Goal: Task Accomplishment & Management: Use online tool/utility

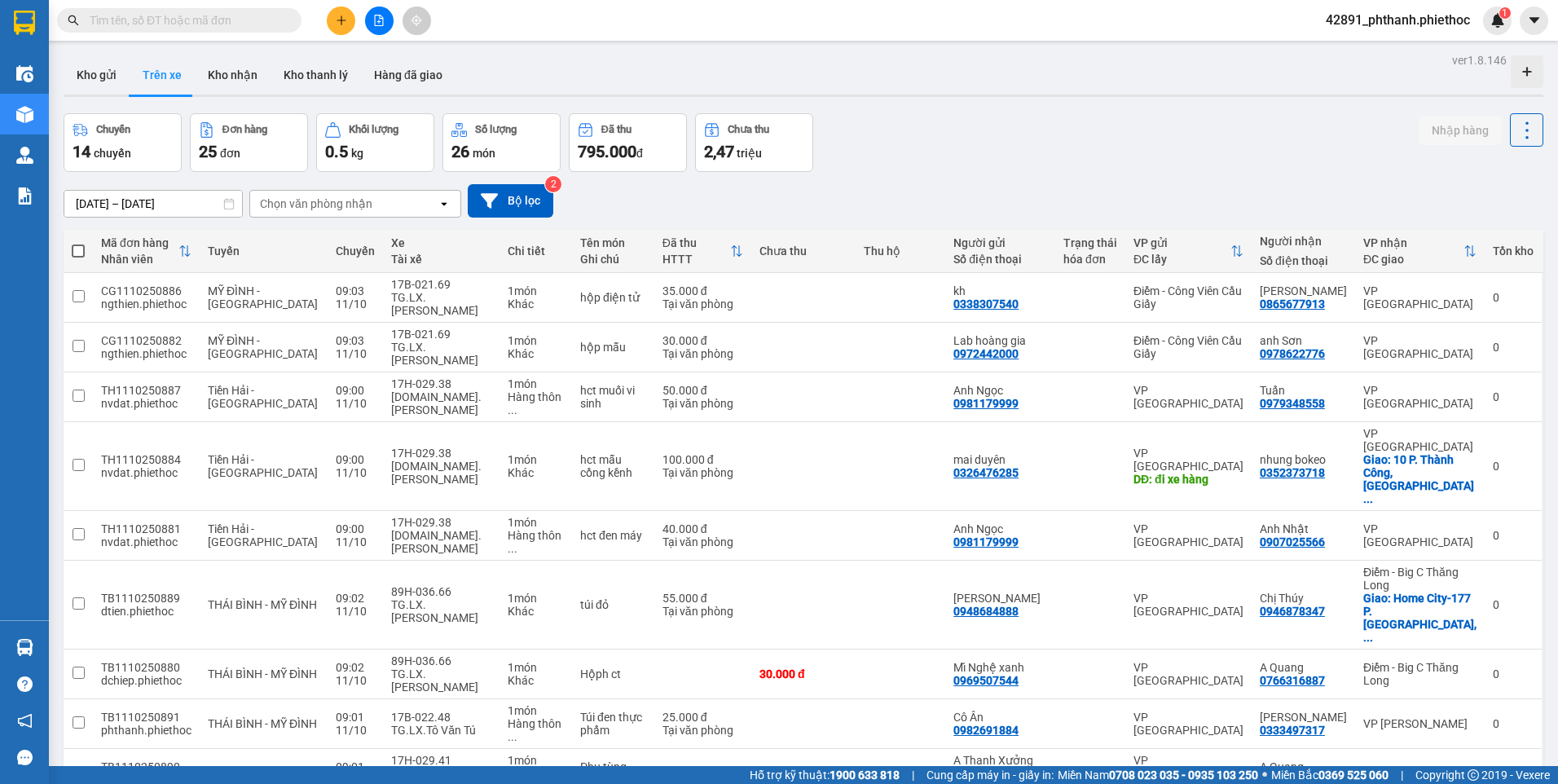
click at [770, 579] on span "100 / trang" at bounding box center [1470, 707] width 58 height 17
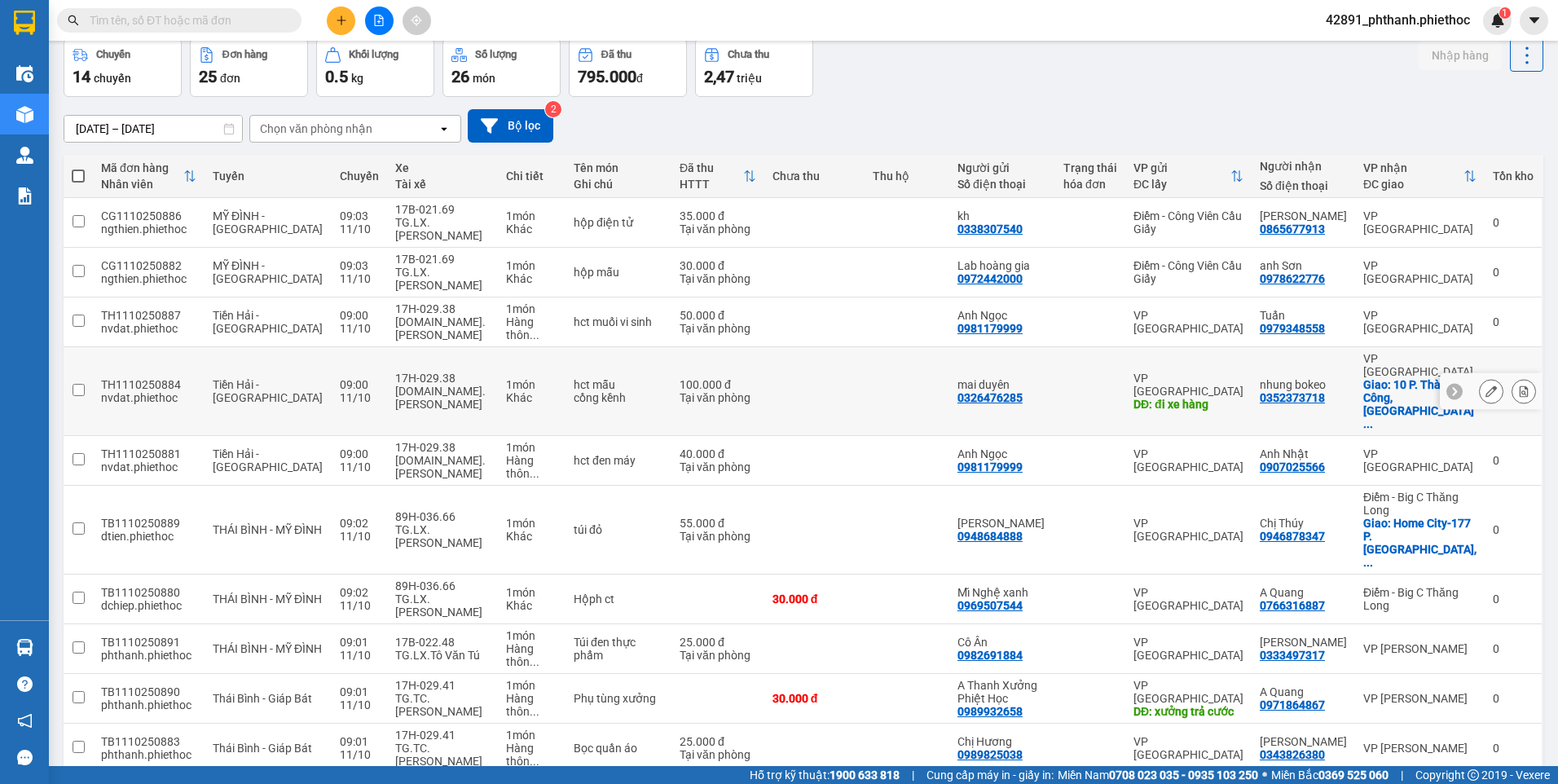
scroll to position [482, 0]
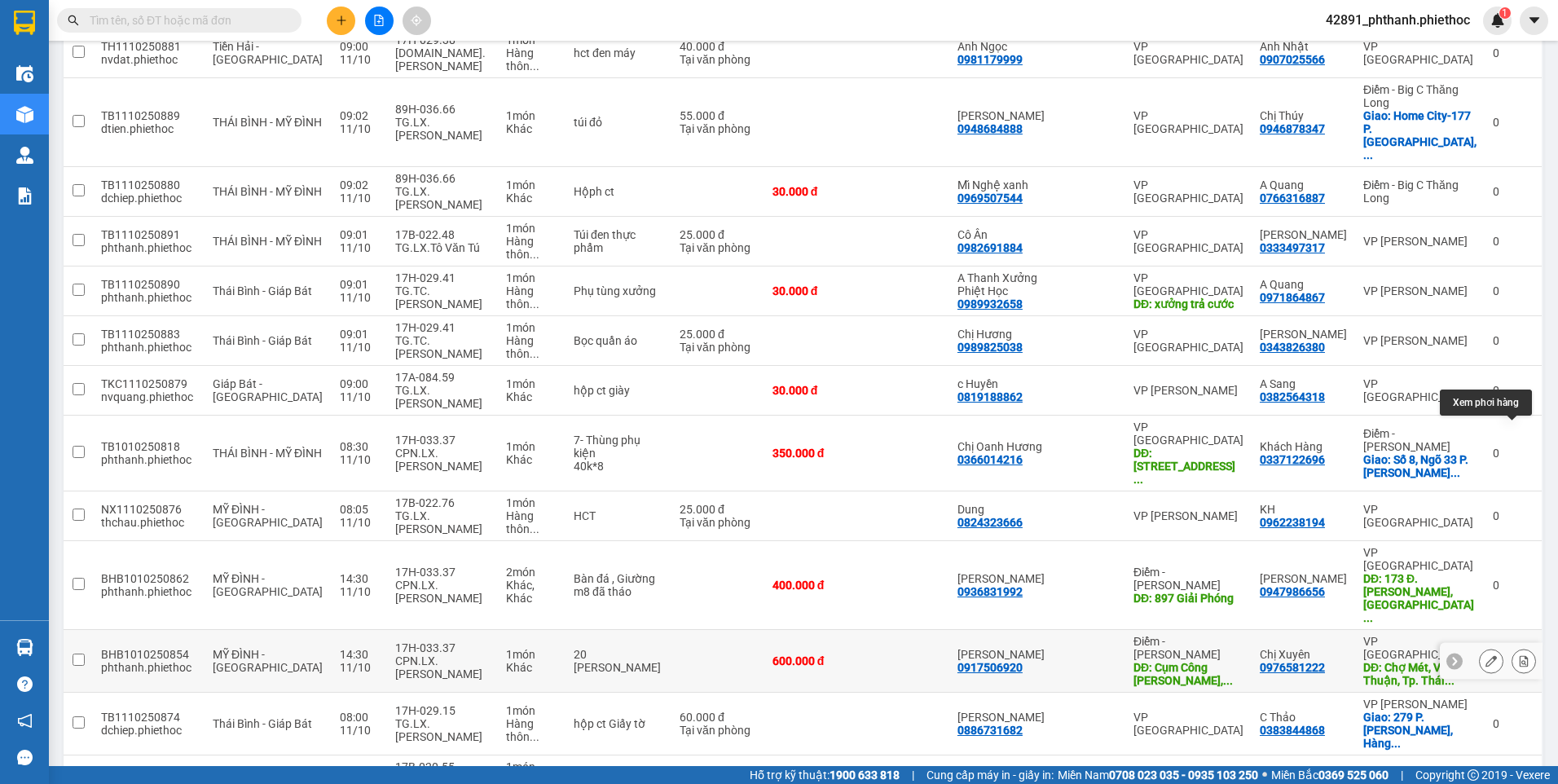
click at [770, 579] on icon at bounding box center [1524, 661] width 12 height 12
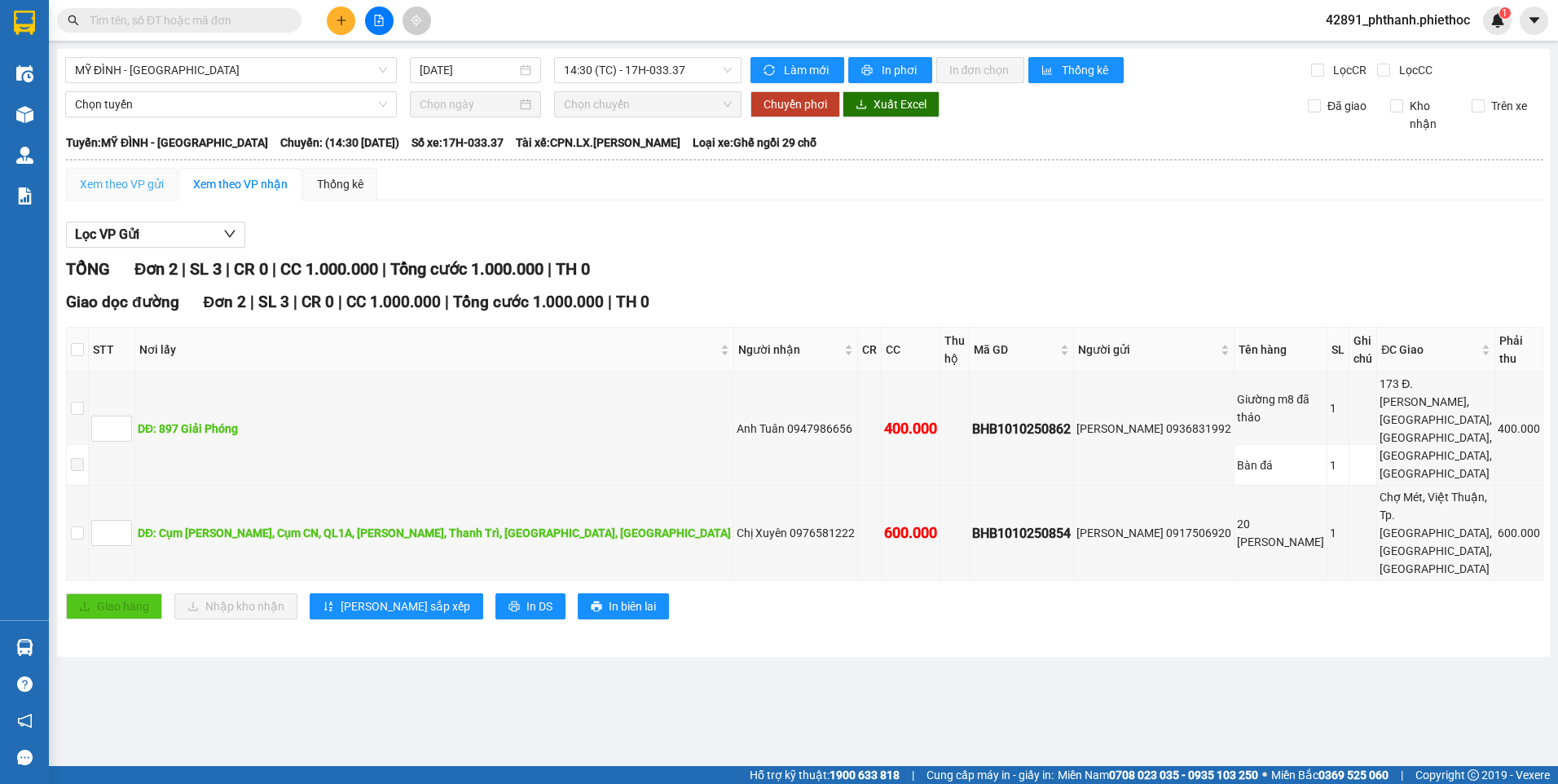
click at [118, 194] on div "Xem theo VP gửi" at bounding box center [121, 185] width 112 height 33
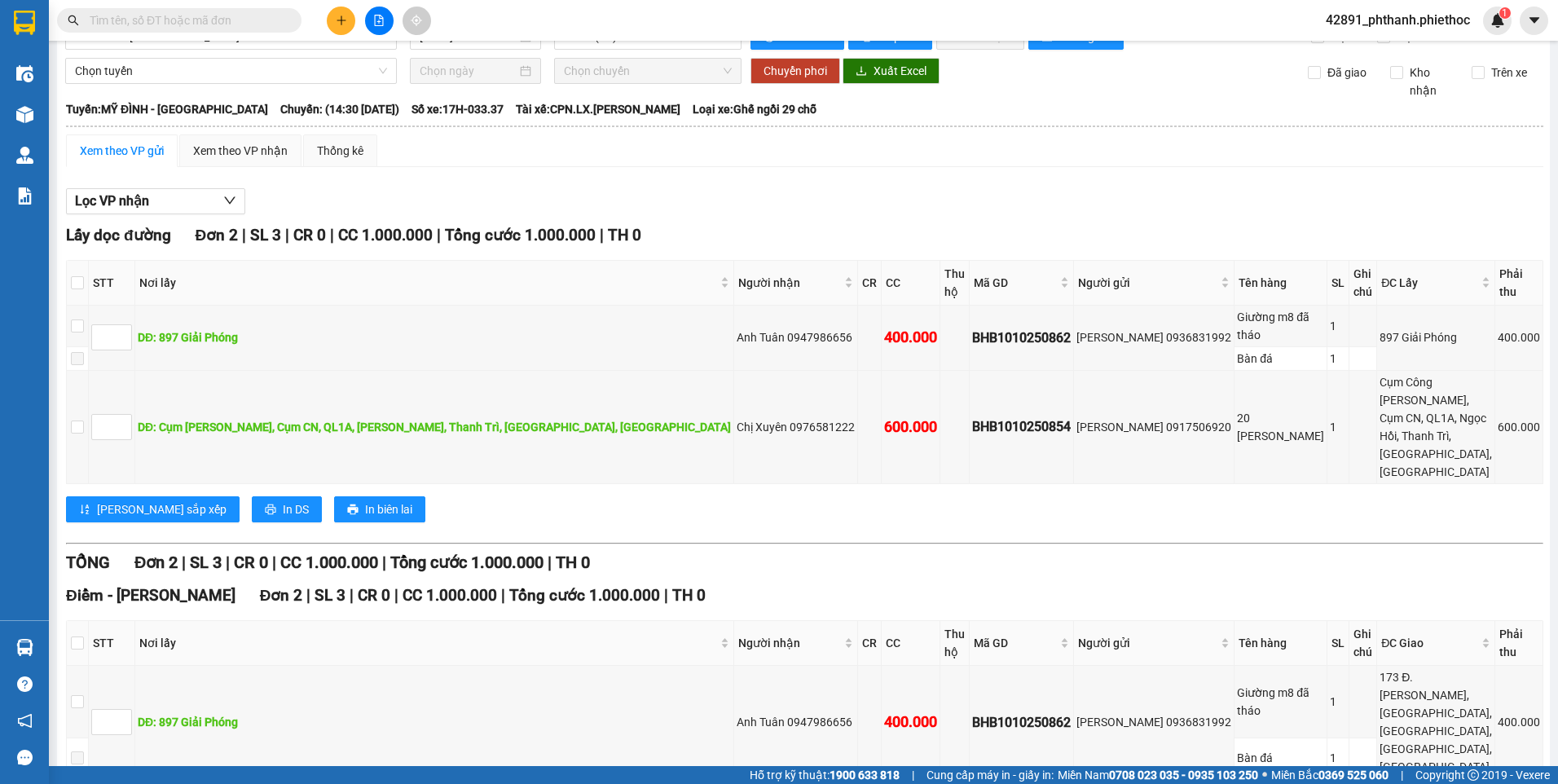
scroll to position [52, 0]
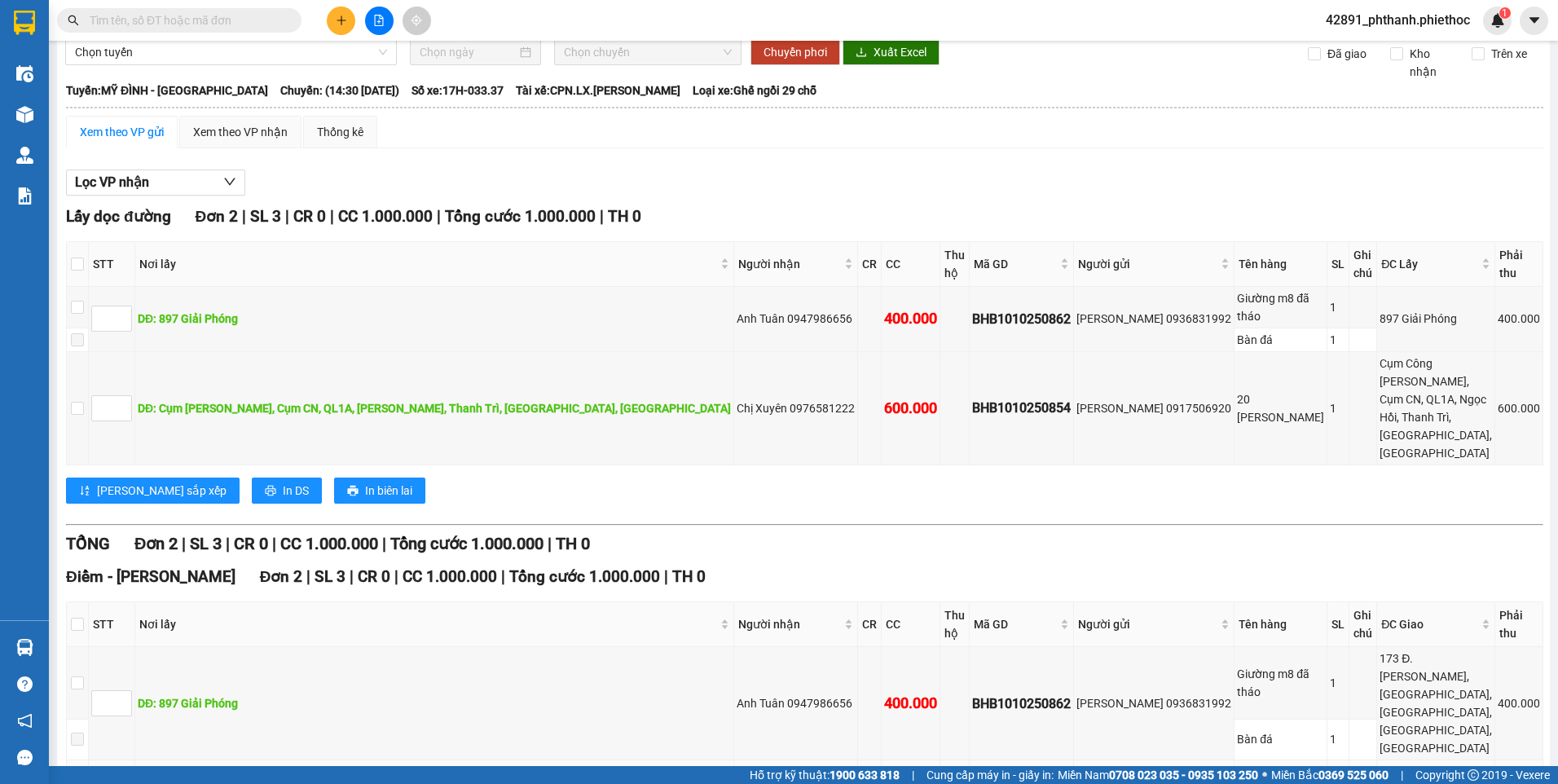
checkbox input "true"
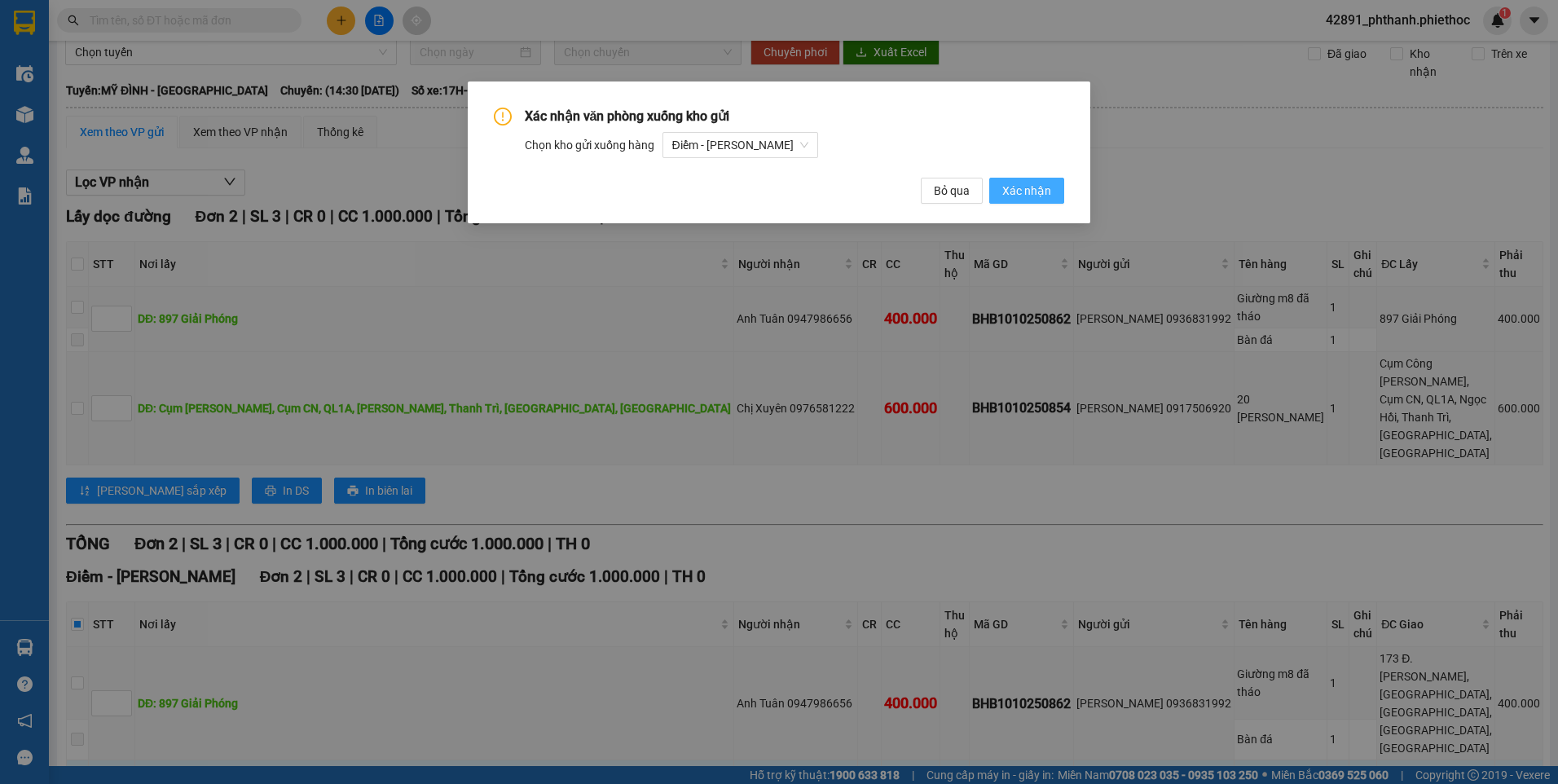
click at [1039, 194] on span "Xác nhận" at bounding box center [1026, 190] width 49 height 17
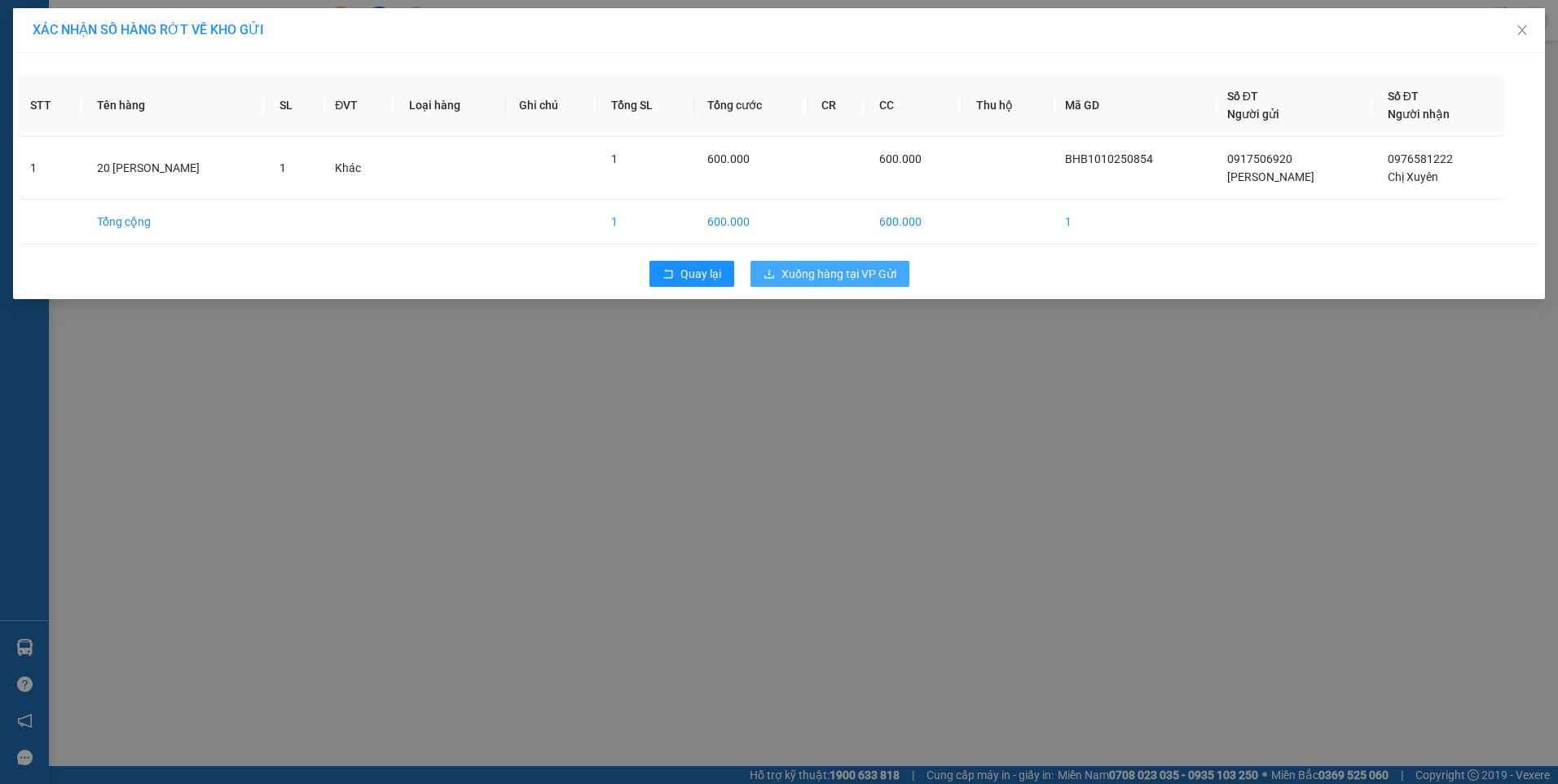
click at [799, 262] on button "Xuống hàng tại VP Gửi" at bounding box center [830, 273] width 159 height 26
